Goal: Find specific page/section: Find specific page/section

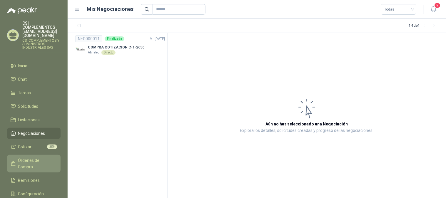
click at [26, 157] on span "Órdenes de Compra" at bounding box center [36, 163] width 37 height 13
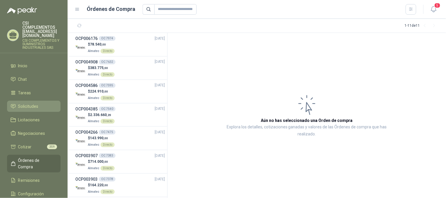
click at [30, 103] on span "Solicitudes" at bounding box center [28, 106] width 20 height 6
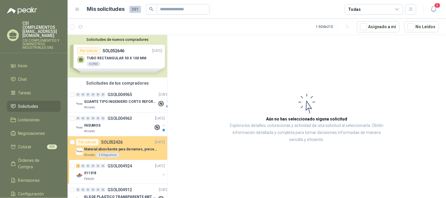
scroll to position [33, 0]
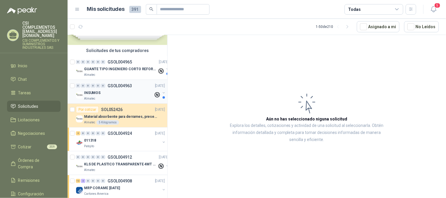
click at [117, 84] on p "GSOL004963" at bounding box center [120, 86] width 24 height 4
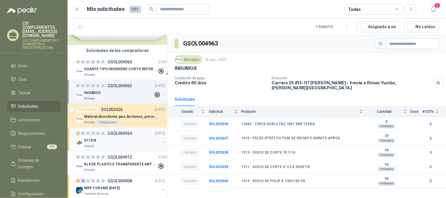
scroll to position [65, 0]
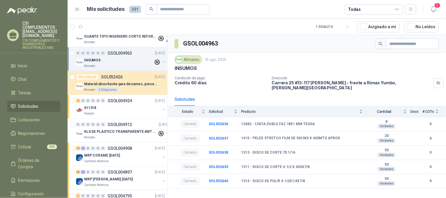
click at [113, 57] on div "INSUMOS" at bounding box center [118, 60] width 69 height 7
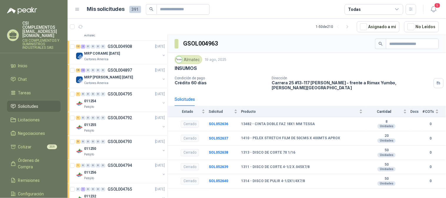
scroll to position [196, 0]
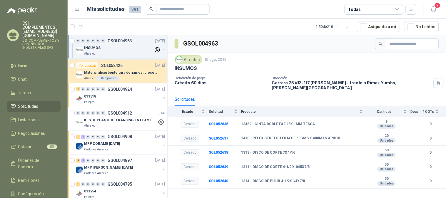
click at [40, 102] on link "Solicitudes" at bounding box center [33, 106] width 53 height 11
